Goal: Task Accomplishment & Management: Use online tool/utility

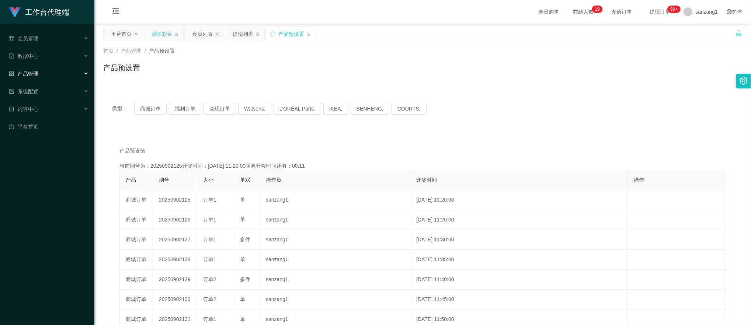
click at [158, 34] on div "赠送彩金" at bounding box center [161, 34] width 21 height 14
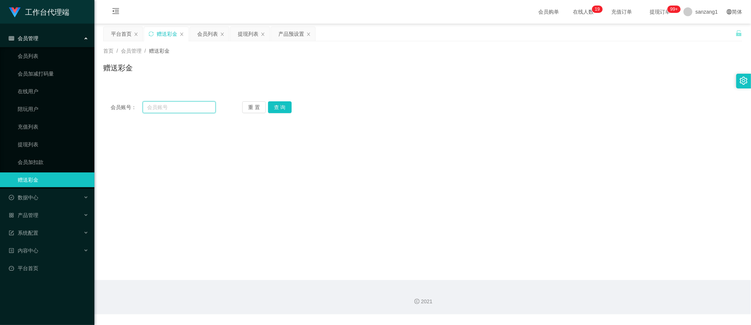
click at [172, 105] on input "text" at bounding box center [179, 107] width 73 height 12
paste input "Y27"
type input "Y27"
click at [277, 105] on button "查 询" at bounding box center [280, 107] width 24 height 12
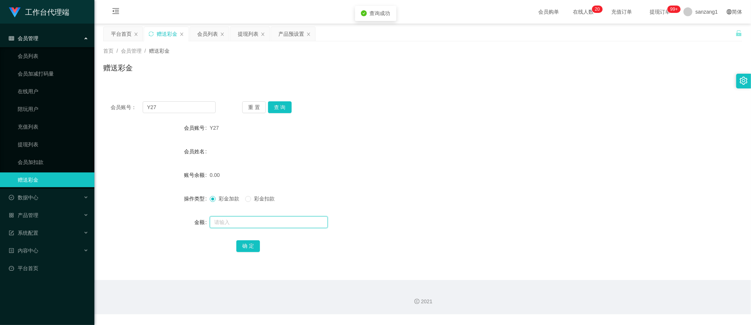
click at [226, 226] on input "text" at bounding box center [269, 222] width 118 height 12
type input "100"
click at [245, 242] on button "确 定" at bounding box center [248, 246] width 24 height 12
drag, startPoint x: 172, startPoint y: 111, endPoint x: 127, endPoint y: 105, distance: 45.7
click at [126, 105] on div "会员账号： Y27" at bounding box center [163, 107] width 105 height 12
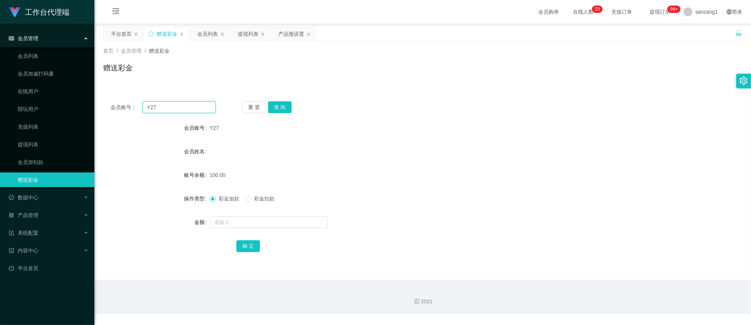
paste input "96308684"
type input "96308684"
click at [286, 104] on button "查 询" at bounding box center [280, 107] width 24 height 12
click at [227, 221] on input "text" at bounding box center [269, 222] width 118 height 12
type input "100"
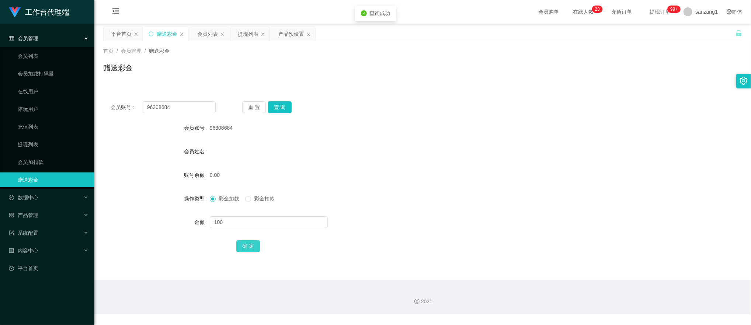
click at [248, 242] on button "确 定" at bounding box center [248, 246] width 24 height 12
click at [288, 33] on div "产品预设置" at bounding box center [291, 34] width 26 height 14
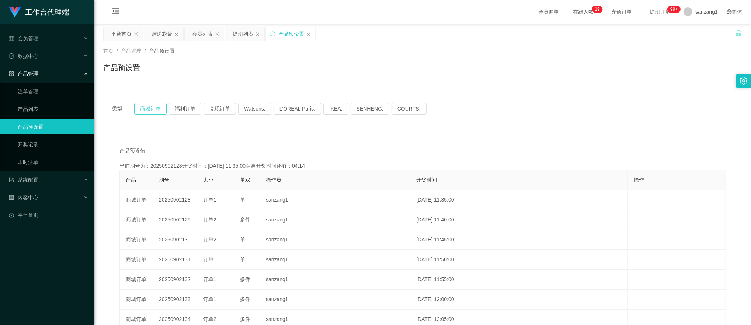
click at [156, 106] on button "商城订单" at bounding box center [150, 109] width 32 height 12
click at [149, 114] on button "商城订单" at bounding box center [150, 109] width 32 height 12
click at [149, 111] on button "商城订单" at bounding box center [150, 109] width 32 height 12
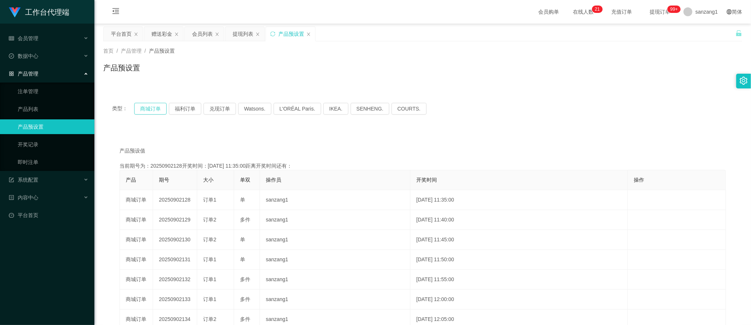
click at [149, 111] on button "商城订单" at bounding box center [150, 109] width 32 height 12
click at [164, 34] on div "赠送彩金" at bounding box center [161, 34] width 21 height 14
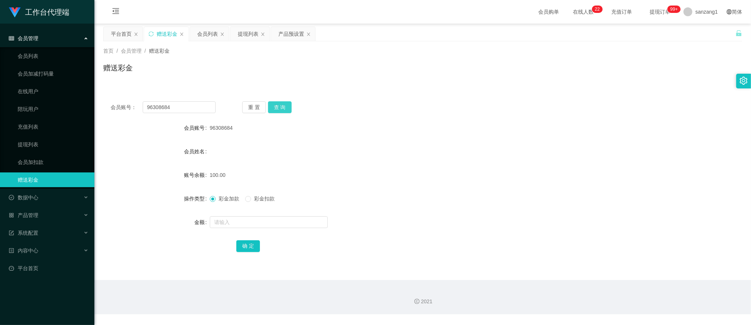
click at [273, 104] on button "查 询" at bounding box center [280, 107] width 24 height 12
click at [274, 108] on button "查 询" at bounding box center [280, 107] width 24 height 12
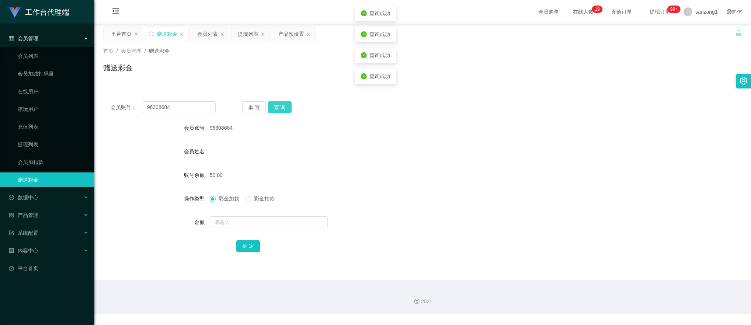
click at [274, 108] on button "查 询" at bounding box center [280, 107] width 24 height 12
click at [245, 30] on div "提现列表" at bounding box center [248, 34] width 21 height 14
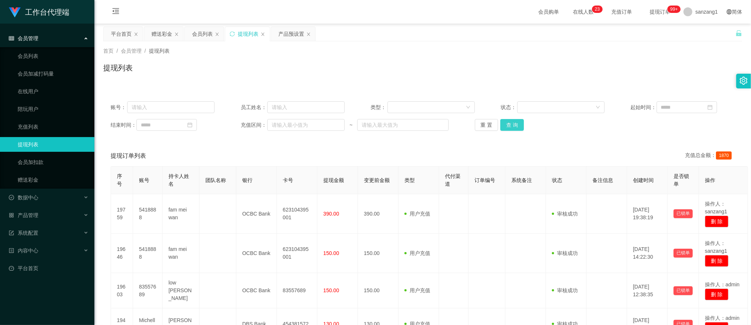
click at [506, 123] on button "查 询" at bounding box center [512, 125] width 24 height 12
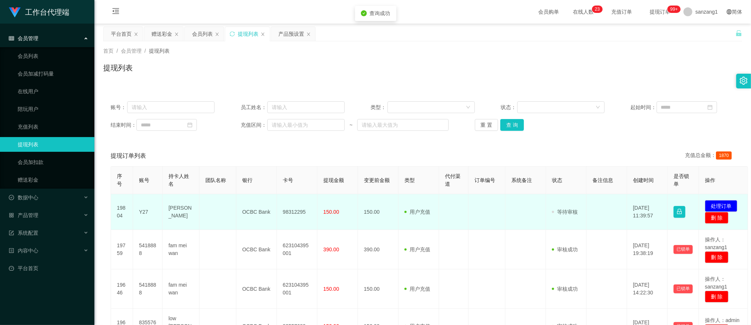
click at [285, 214] on td "98312295" at bounding box center [297, 212] width 41 height 36
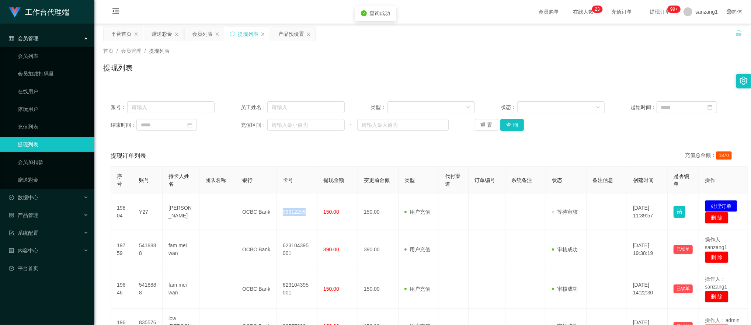
copy td "98312295"
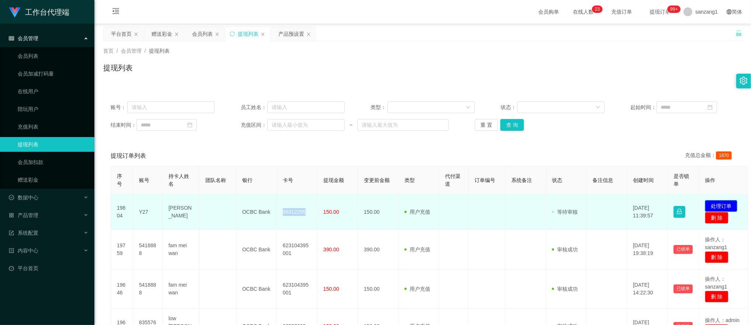
click at [719, 204] on button "处理订单" at bounding box center [721, 206] width 32 height 12
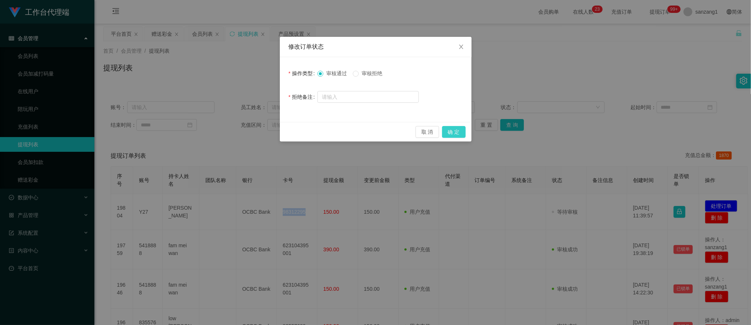
click at [457, 130] on button "确 定" at bounding box center [454, 132] width 24 height 12
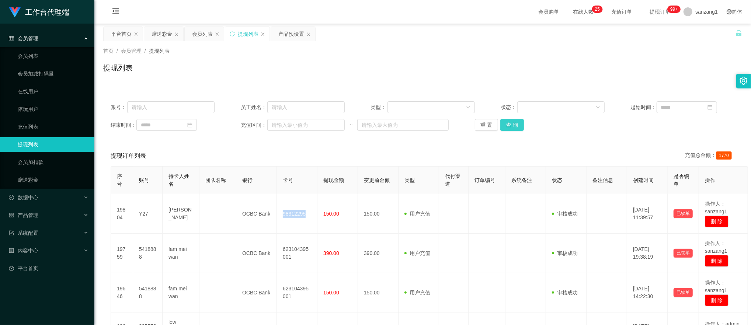
click at [503, 124] on button "查 询" at bounding box center [512, 125] width 24 height 12
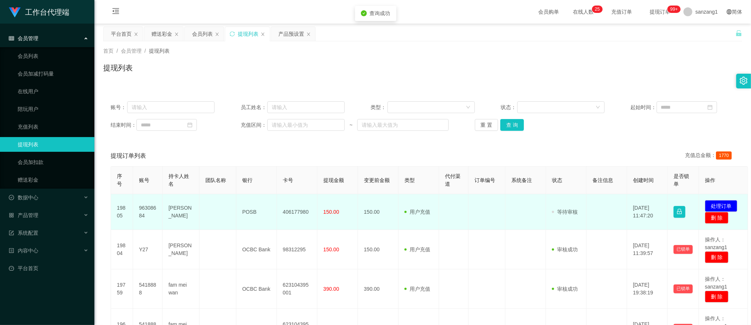
click at [300, 212] on td "406177980" at bounding box center [297, 212] width 41 height 36
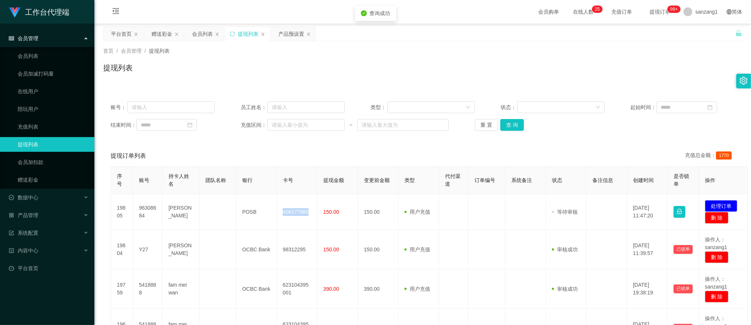
copy td "406177980"
click at [594, 90] on div "账号： 员工姓名： 类型： 状态： 起始时间： 结束时间： 充值区间： ~ 重 置 查 询 提现订单列表 充值总金额： 1770 序号 账号 持卡人姓名 团队…" at bounding box center [422, 329] width 639 height 488
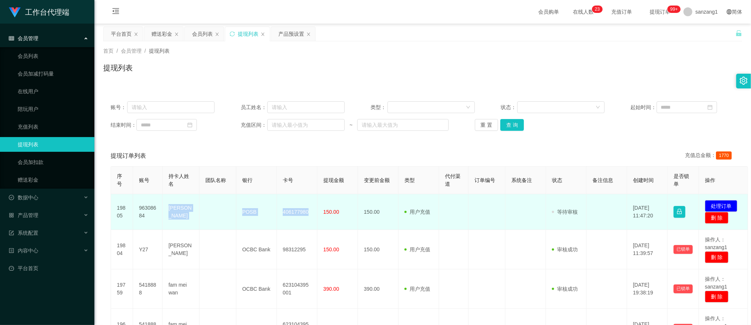
drag, startPoint x: 167, startPoint y: 205, endPoint x: 319, endPoint y: 206, distance: 152.6
click at [319, 206] on tr "19805 96308684 [PERSON_NAME] POSB 406177980 150.00 150.00 用户充值 人工扣款 审核驳回 审核成功 等…" at bounding box center [429, 212] width 637 height 36
copy tr "[PERSON_NAME] POSB 406177980"
click at [721, 208] on button "处理订单" at bounding box center [721, 206] width 32 height 12
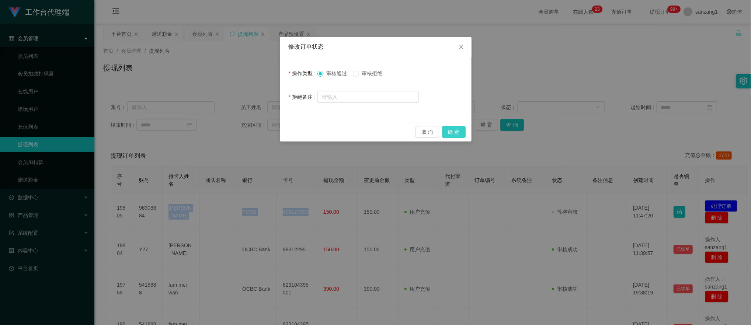
click at [459, 129] on button "确 定" at bounding box center [454, 132] width 24 height 12
